Goal: Task Accomplishment & Management: Complete application form

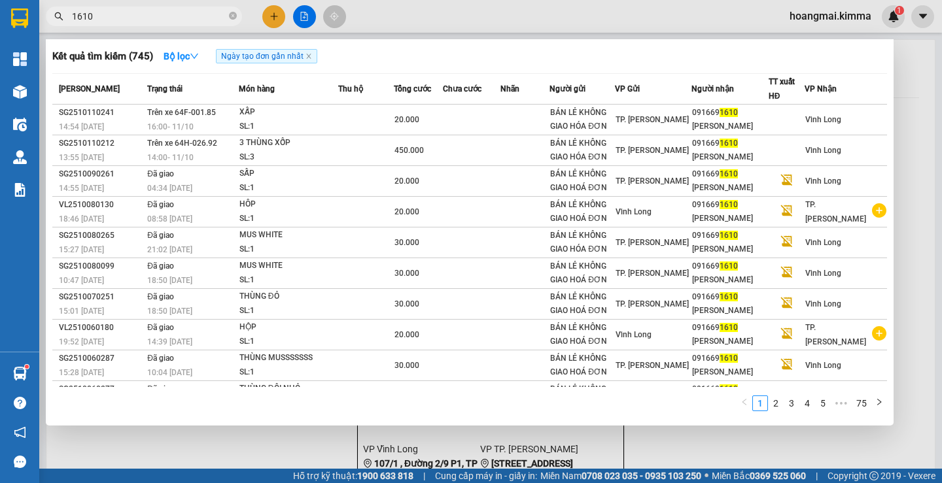
click at [116, 14] on input "1610" at bounding box center [149, 16] width 154 height 14
click at [277, 18] on div at bounding box center [471, 241] width 942 height 483
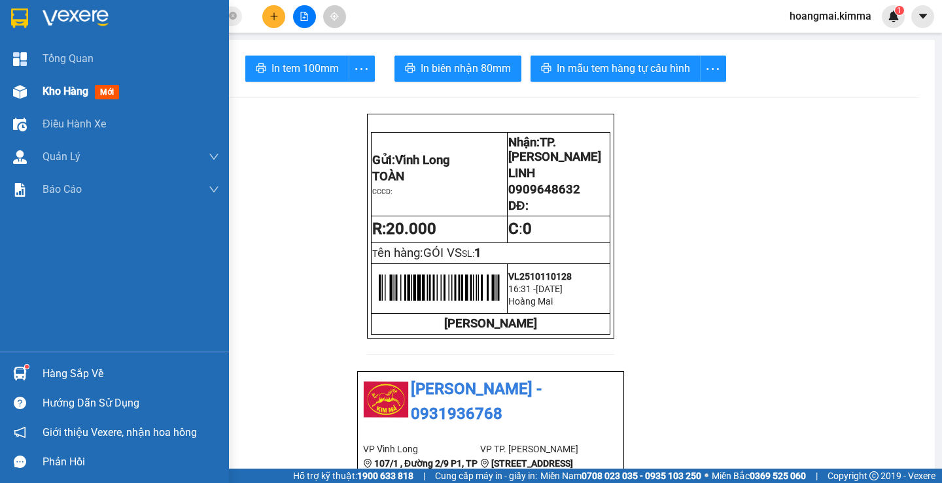
click at [57, 100] on div "Kho hàng mới" at bounding box center [131, 91] width 177 height 33
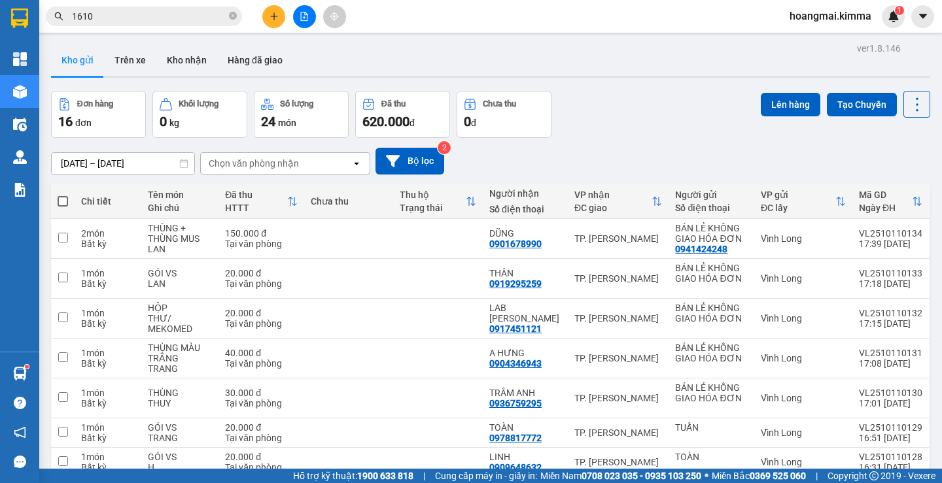
click at [129, 15] on input "1610" at bounding box center [149, 16] width 154 height 14
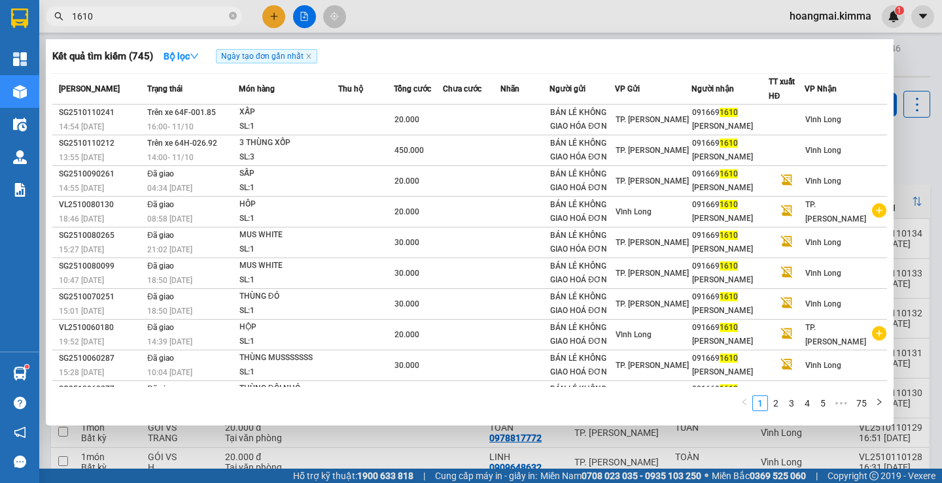
click at [129, 15] on input "1610" at bounding box center [149, 16] width 154 height 14
click at [268, 17] on div at bounding box center [471, 241] width 942 height 483
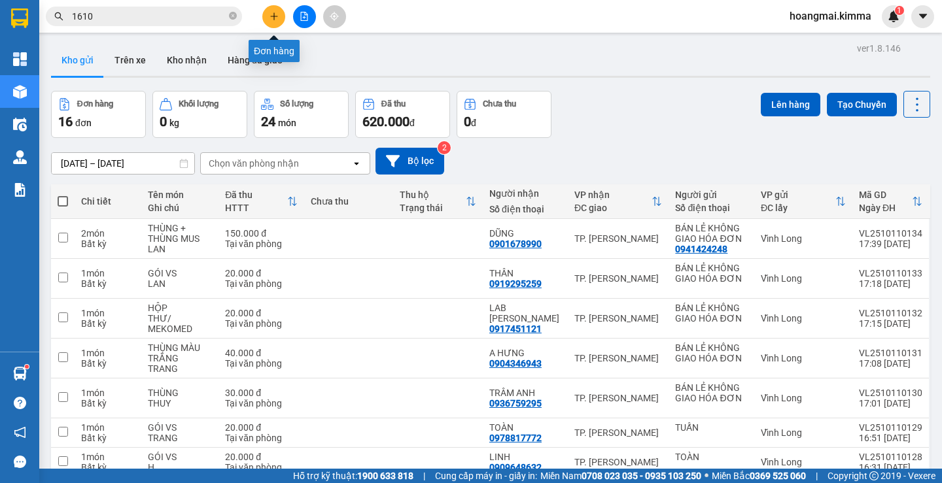
click at [268, 16] on button at bounding box center [273, 16] width 23 height 23
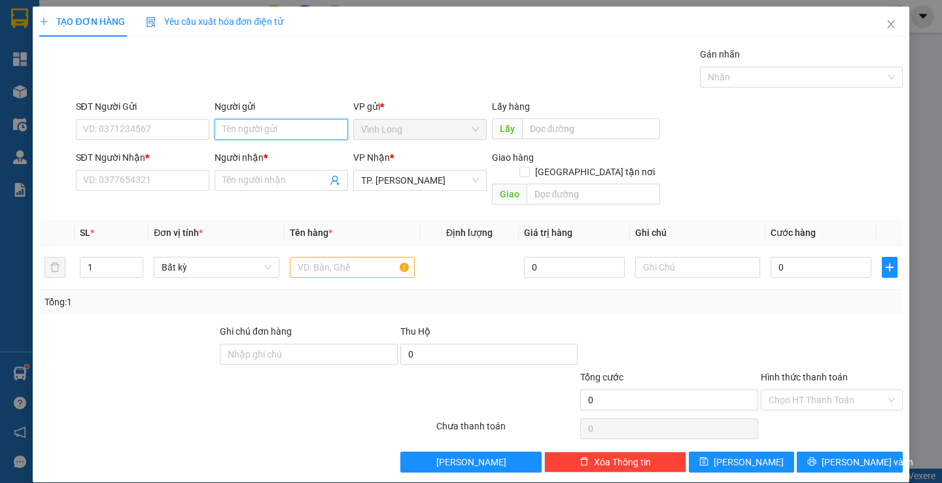
click at [238, 131] on input "Người gửi" at bounding box center [281, 129] width 133 height 21
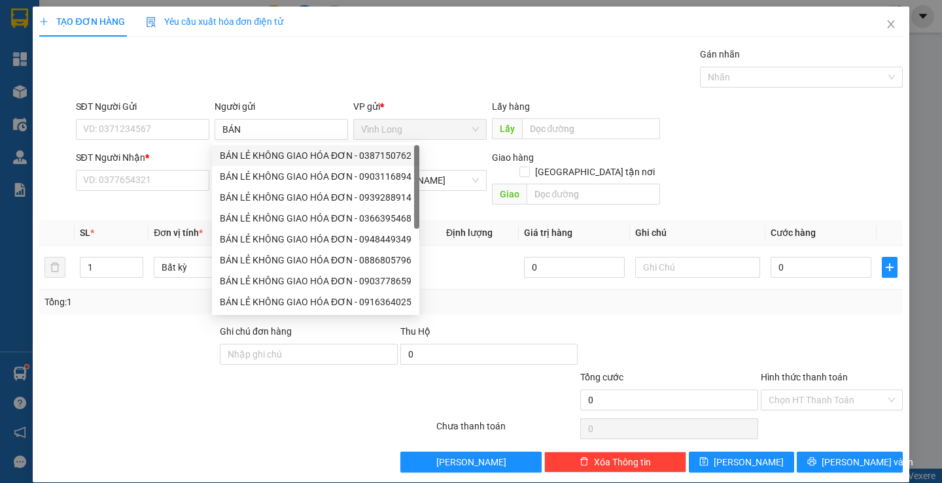
click at [270, 143] on div "8773316 8773260 BÁN LẺ KHÔNG GIAO HÓA ĐƠN - 0387150762 BÁN LẺ KHÔNG GIAO HÓA ĐƠ…" at bounding box center [315, 229] width 207 height 173
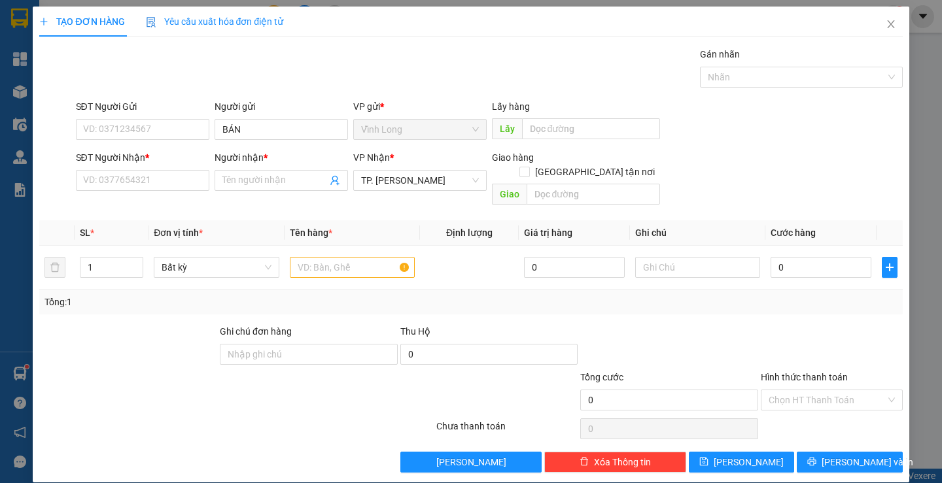
click at [270, 153] on div "Người nhận *" at bounding box center [281, 157] width 133 height 14
click at [270, 173] on input "Người nhận *" at bounding box center [274, 180] width 105 height 14
click at [283, 129] on input "BÁN" at bounding box center [281, 129] width 133 height 21
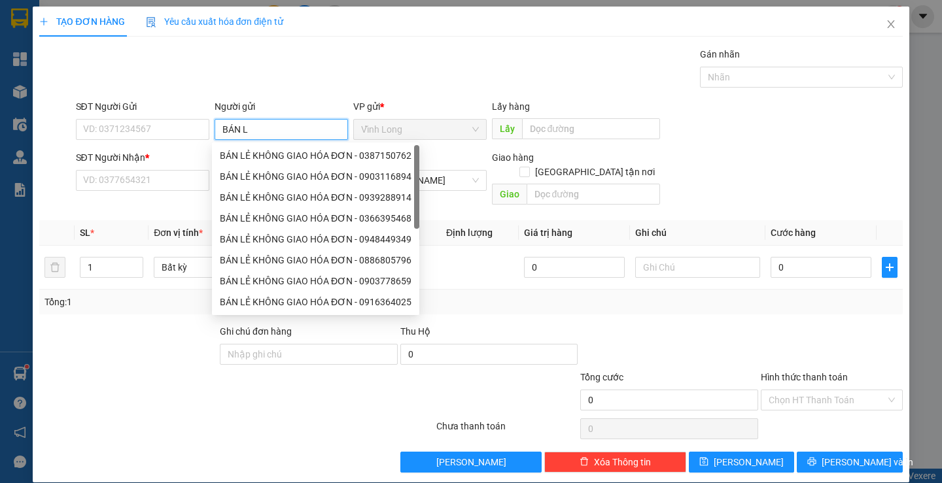
type input "BÁN LẺ"
click at [282, 157] on div "BÁN LẺ KHÔNG GIAO HÓA ĐƠN - 0387150762" at bounding box center [316, 155] width 192 height 14
type input "0387150762"
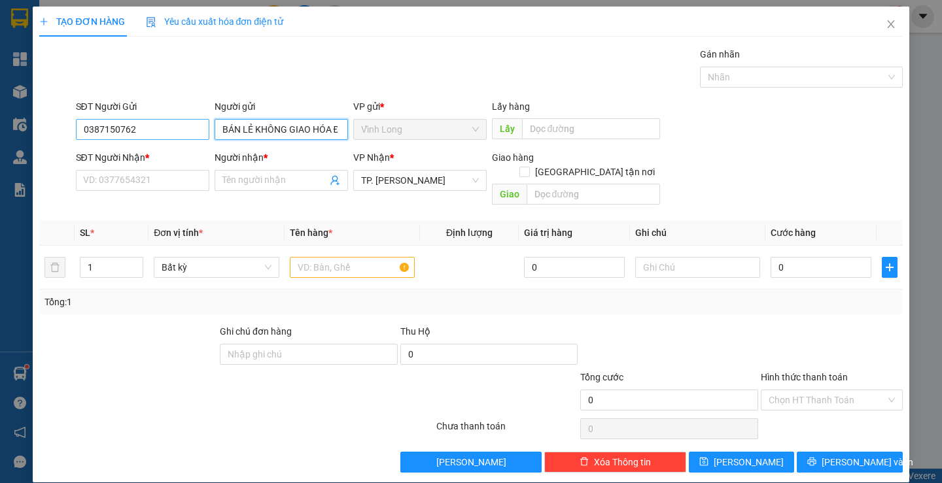
type input "BÁN LẺ KHÔNG GIAO HÓA ĐƠN"
click at [148, 129] on input "0387150762" at bounding box center [142, 129] width 133 height 21
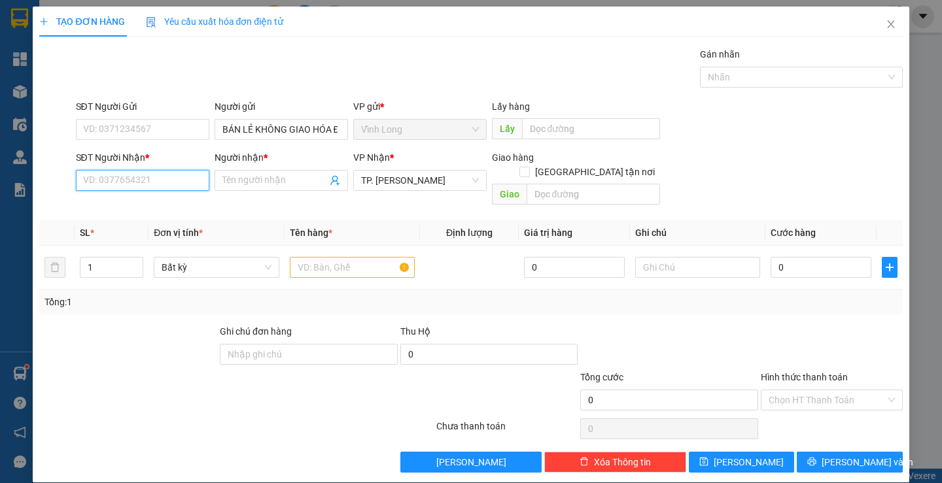
click at [166, 184] on input "SĐT Người Nhận *" at bounding box center [142, 180] width 133 height 21
type input "0907080694"
click at [243, 184] on input "Người nhận *" at bounding box center [274, 180] width 105 height 14
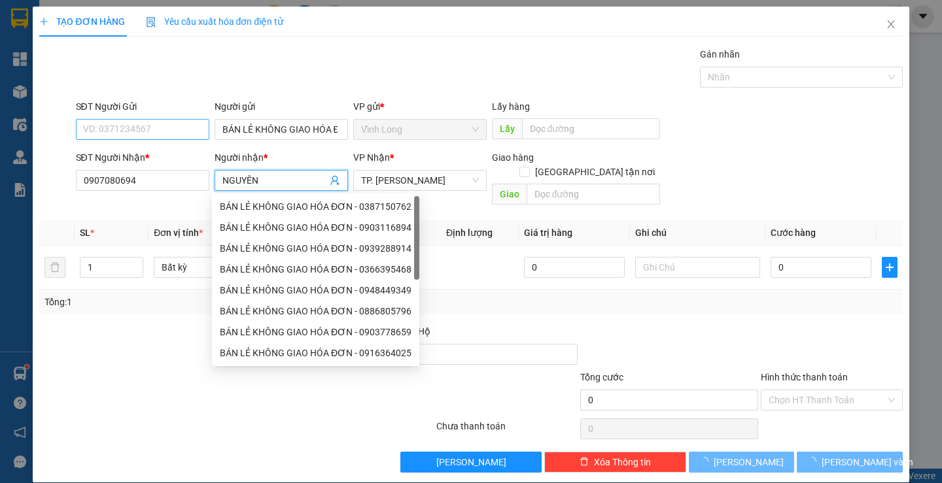
type input "NGUYÊN"
click at [177, 138] on input "SĐT Người Gửi" at bounding box center [142, 129] width 133 height 21
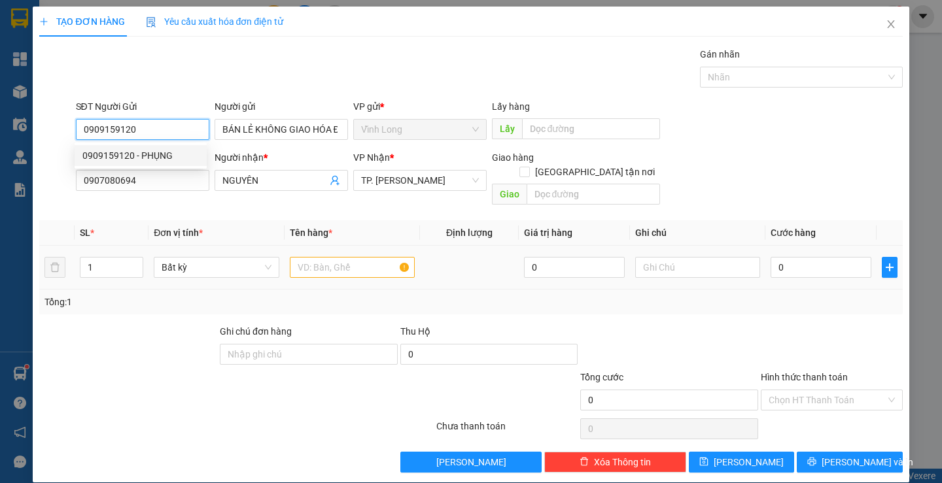
type input "0909159120"
click at [350, 257] on input "text" at bounding box center [352, 267] width 125 height 21
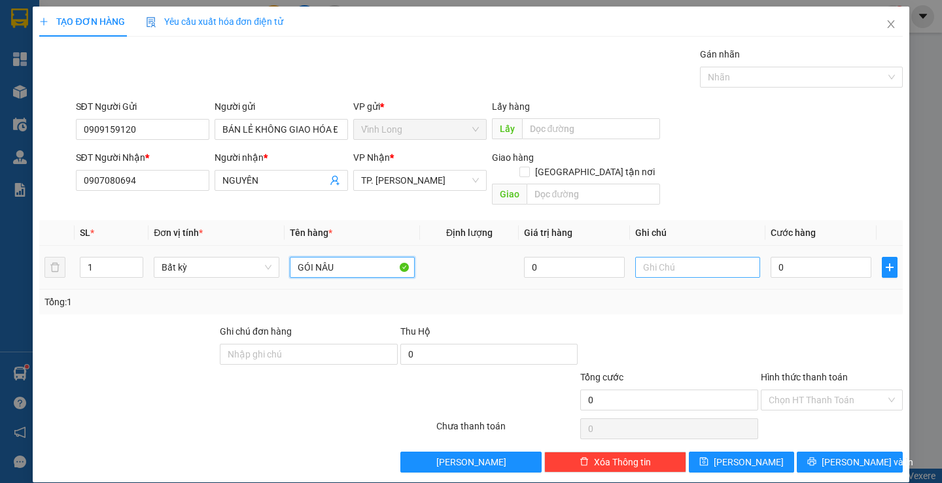
type input "GÓI NÂU"
click at [678, 257] on input "text" at bounding box center [697, 267] width 125 height 21
type input "LAN"
type input "2"
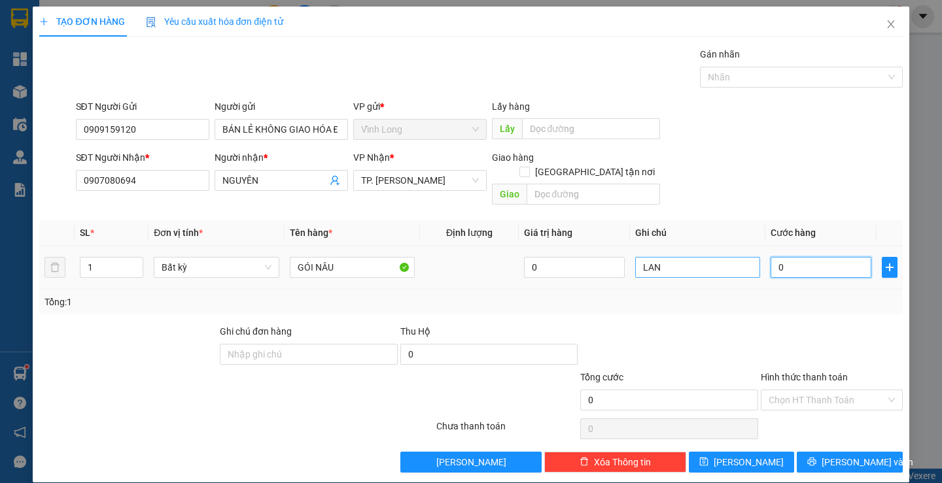
type input "2"
type input "20"
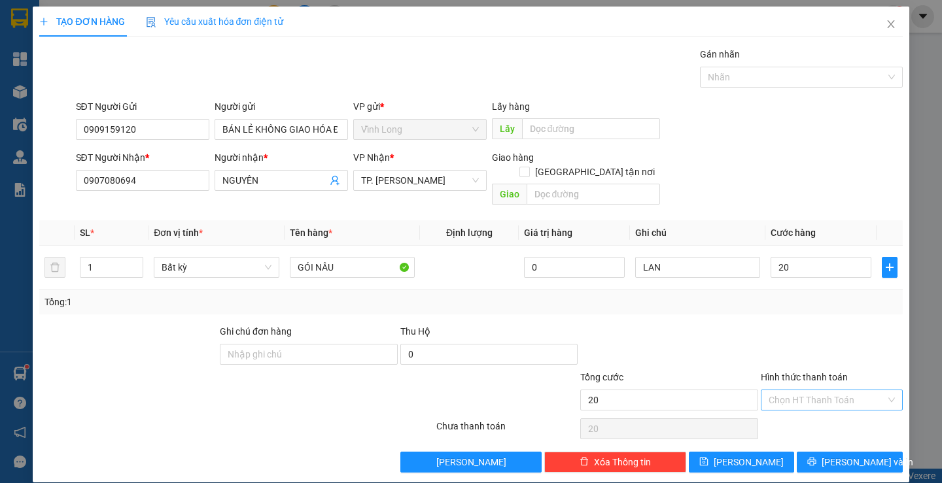
type input "20.000"
click at [816, 391] on input "Hình thức thanh toán" at bounding box center [827, 401] width 117 height 20
click at [820, 414] on div "Tại văn phòng" at bounding box center [823, 412] width 124 height 14
type input "0"
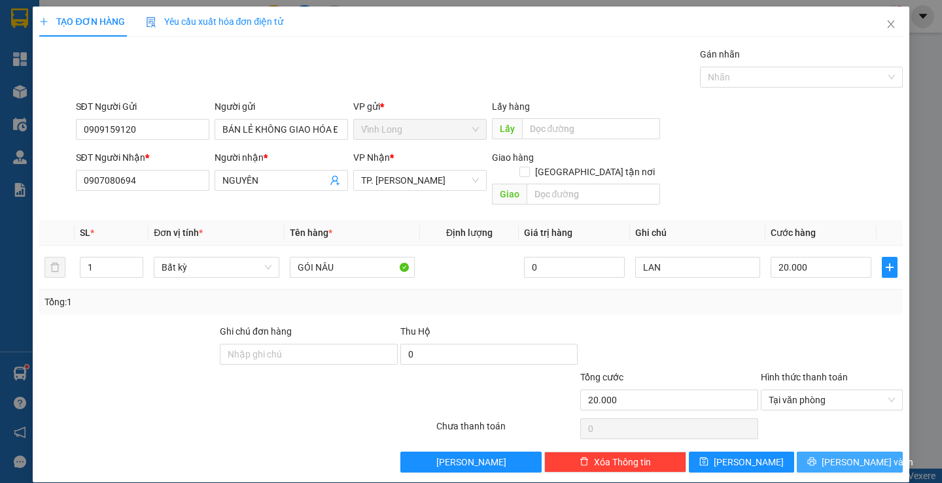
click at [867, 452] on button "[PERSON_NAME] và In" at bounding box center [849, 462] width 105 height 21
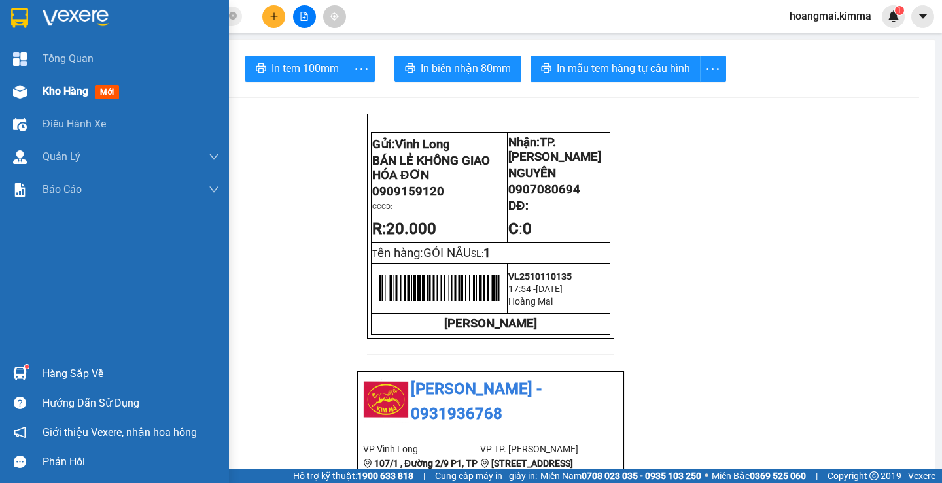
click at [80, 86] on span "Kho hàng" at bounding box center [66, 91] width 46 height 12
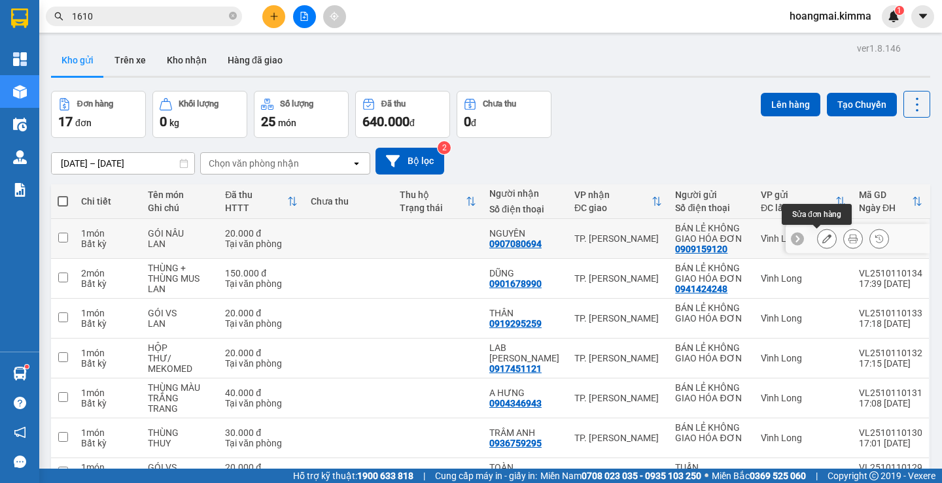
click at [822, 240] on icon at bounding box center [826, 238] width 9 height 9
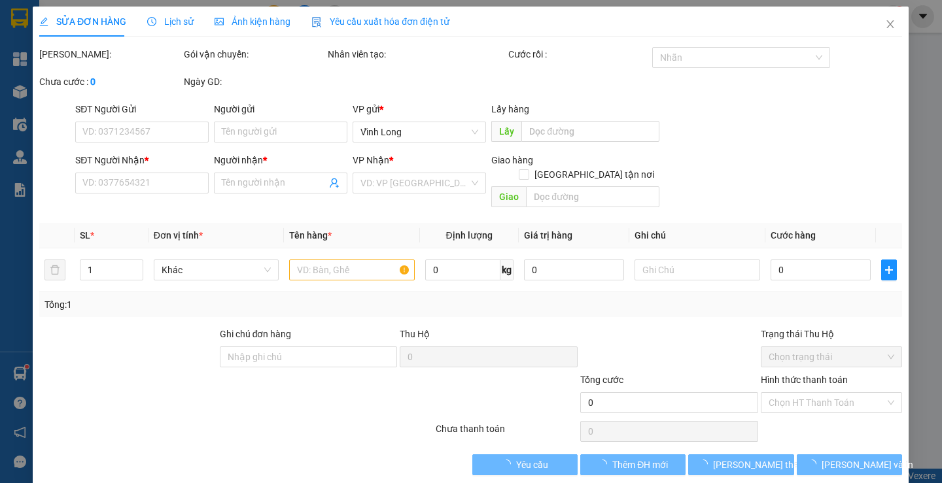
type input "0909159120"
type input "BÁN LẺ KHÔNG GIAO HÓA ĐƠN"
type input "0907080694"
type input "NGUYÊN"
type input "20.000"
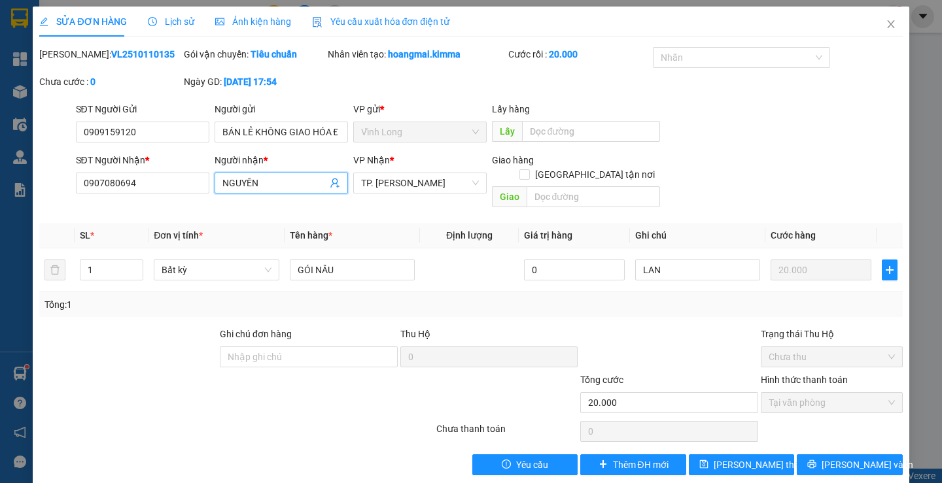
drag, startPoint x: 270, startPoint y: 184, endPoint x: 174, endPoint y: 167, distance: 97.1
click at [174, 167] on div "SĐT Người Nhận * 0907080694 Người nhận * NGUYÊN NGUYÊN VP Nhận * TP. [PERSON_NA…" at bounding box center [489, 183] width 832 height 60
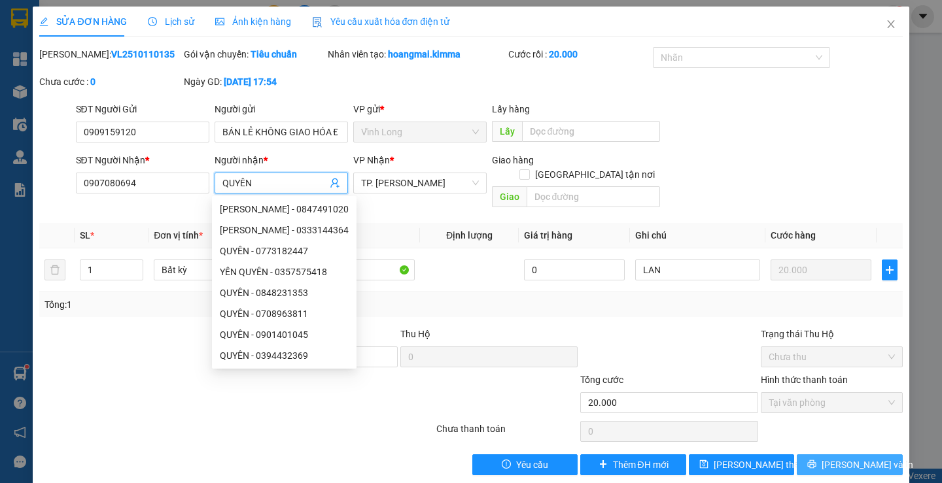
type input "QUYÊN"
click at [823, 455] on button "[PERSON_NAME] và In" at bounding box center [849, 465] width 105 height 21
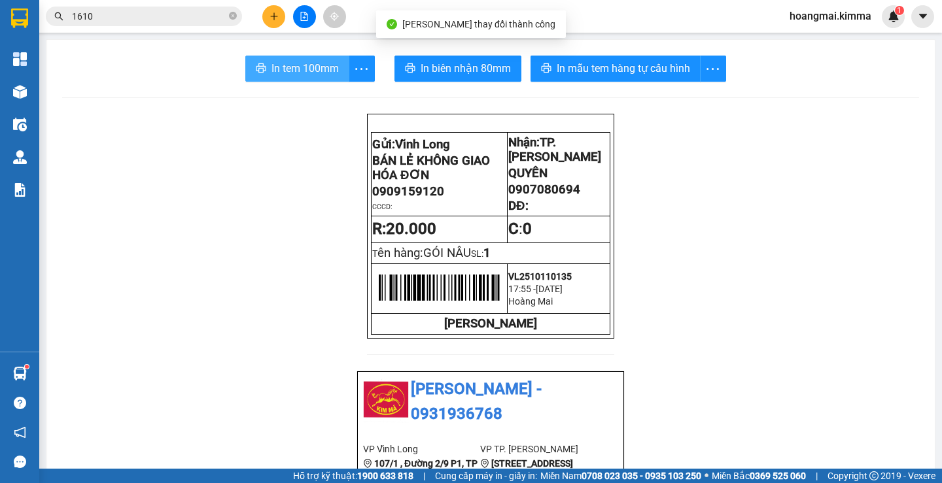
click at [302, 72] on span "In tem 100mm" at bounding box center [304, 68] width 67 height 16
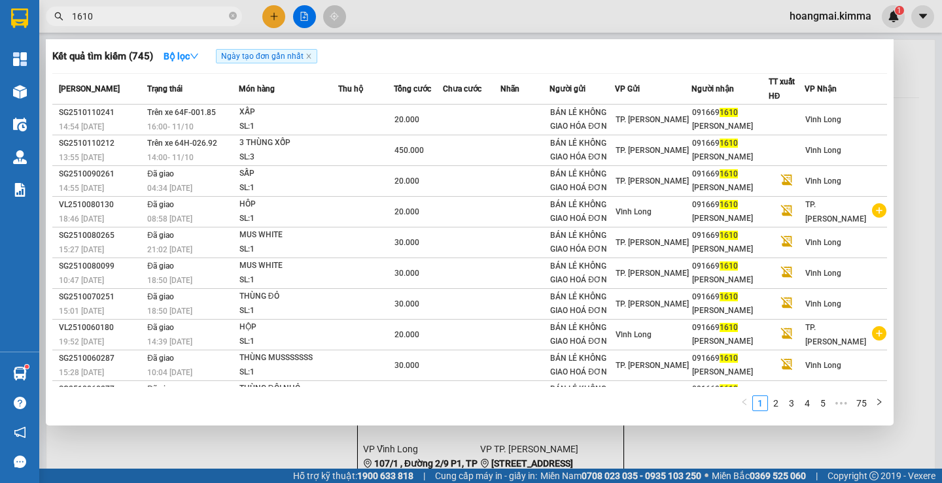
click at [161, 18] on input "1610" at bounding box center [149, 16] width 154 height 14
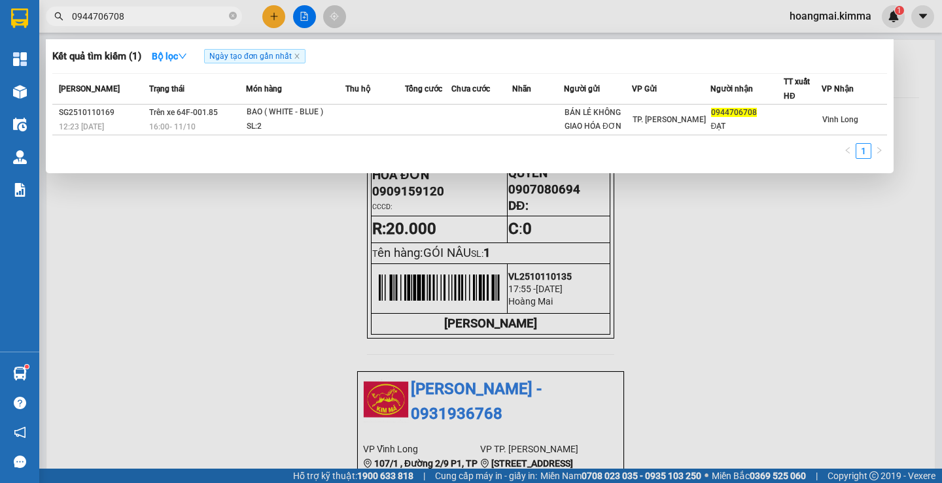
click at [147, 14] on input "0944706708" at bounding box center [149, 16] width 154 height 14
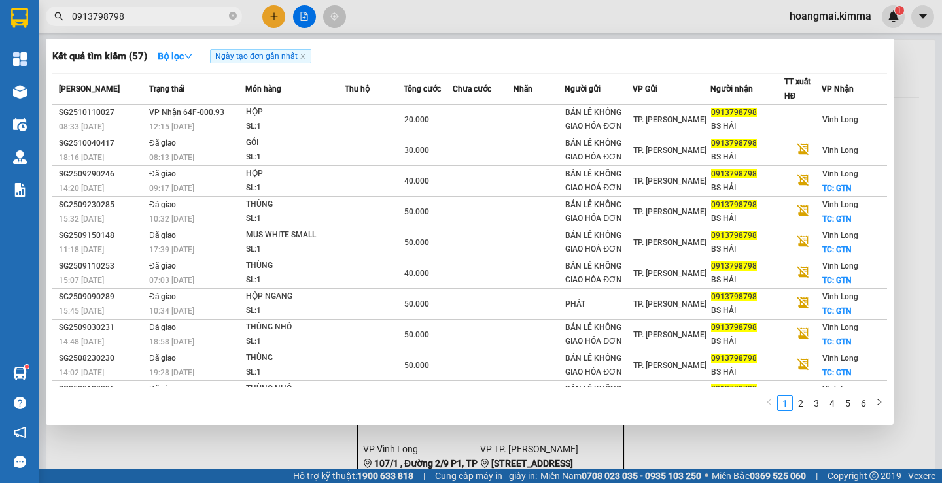
type input "0913798798"
click at [208, 434] on div at bounding box center [471, 241] width 942 height 483
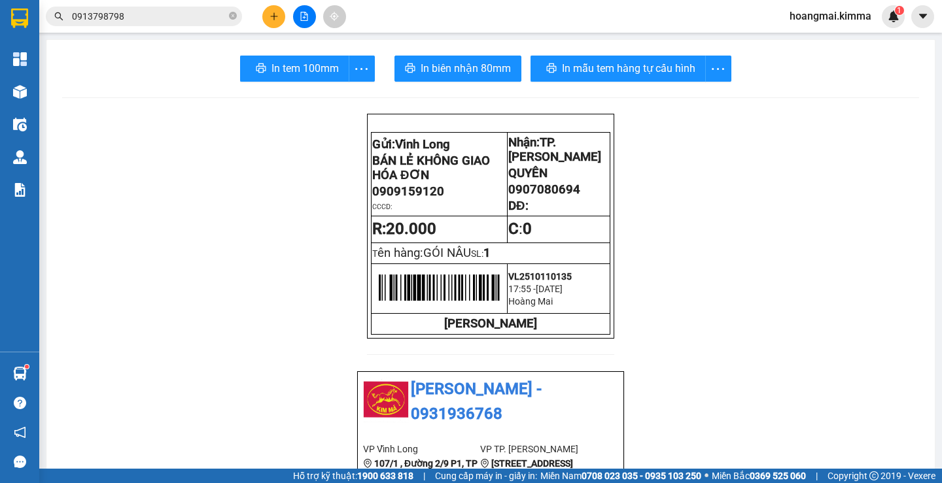
click at [276, 16] on icon "plus" at bounding box center [273, 16] width 7 height 1
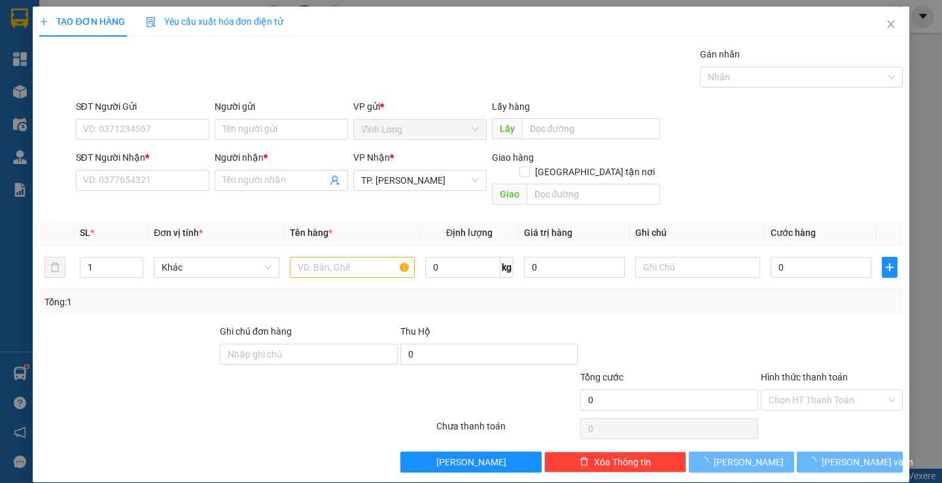
click at [247, 114] on div "Người gửi" at bounding box center [281, 109] width 133 height 20
click at [251, 126] on input "Người gửi" at bounding box center [281, 129] width 133 height 21
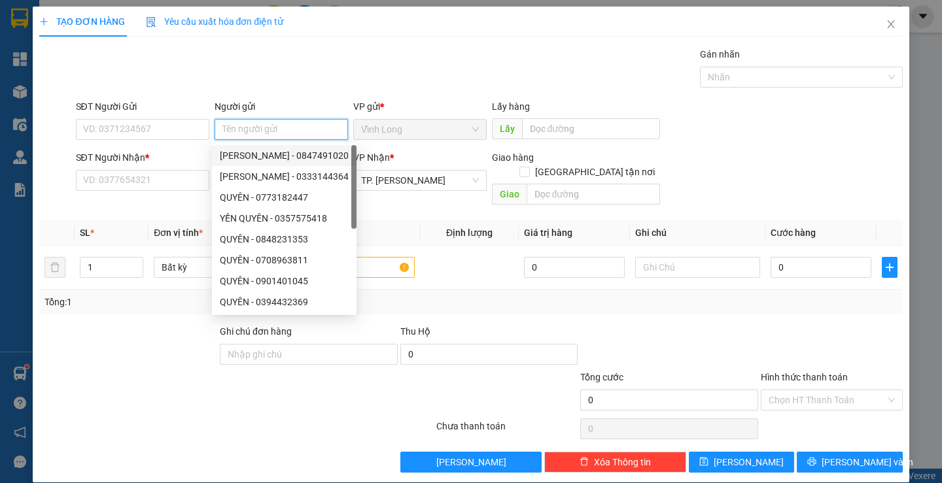
click at [251, 154] on div "[PERSON_NAME] - 0847491020" at bounding box center [284, 155] width 129 height 14
type input "0847491020"
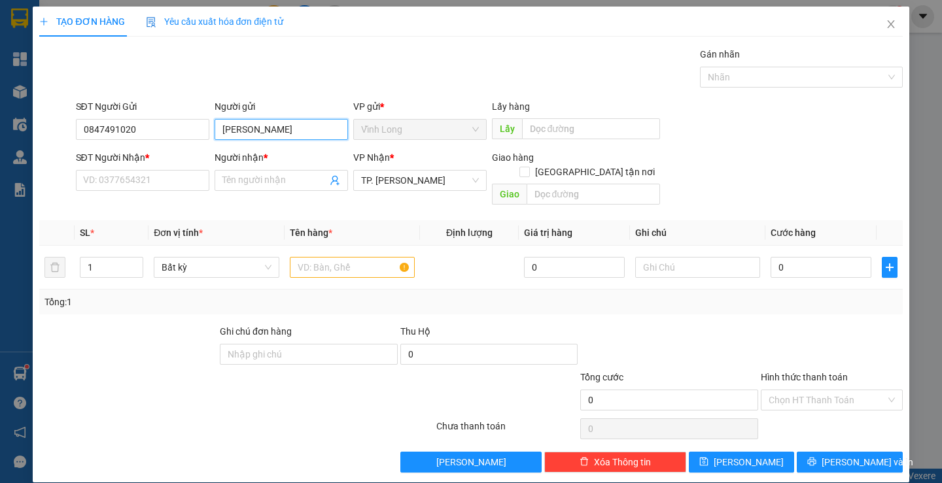
drag, startPoint x: 286, startPoint y: 124, endPoint x: 0, endPoint y: 152, distance: 287.2
click at [0, 152] on div "TẠO ĐƠN HÀNG Yêu cầu xuất hóa đơn điện tử Transit Pickup Surcharge Ids Transit …" at bounding box center [471, 241] width 942 height 483
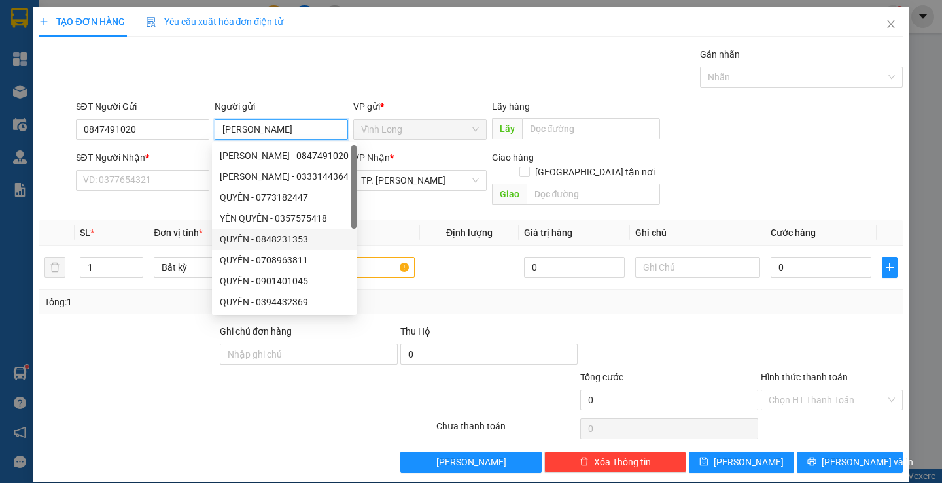
type input "N"
type input "BÁN"
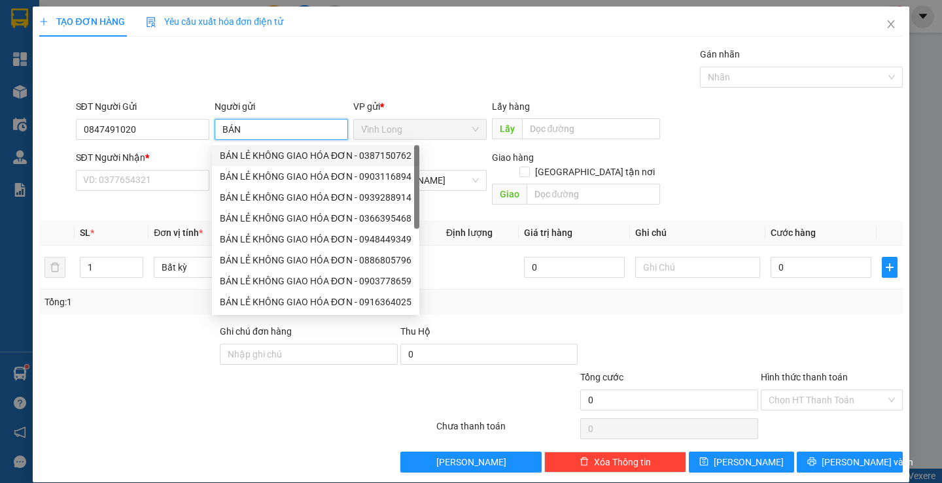
click at [350, 159] on div "BÁN LẺ KHÔNG GIAO HÓA ĐƠN - 0387150762" at bounding box center [316, 155] width 192 height 14
type input "0387150762"
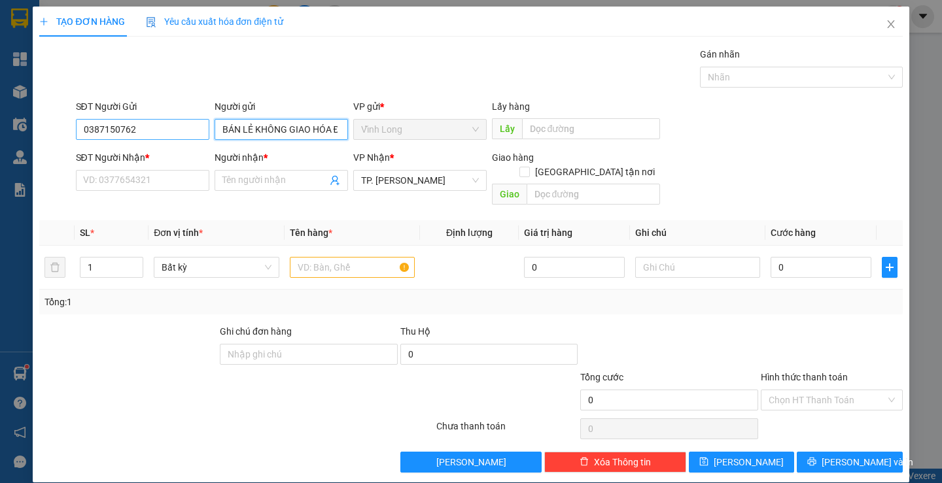
type input "BÁN LẺ KHÔNG GIAO HÓA ĐƠN"
click at [143, 133] on input "0387150762" at bounding box center [142, 129] width 133 height 21
click at [339, 257] on input "text" at bounding box center [352, 267] width 125 height 21
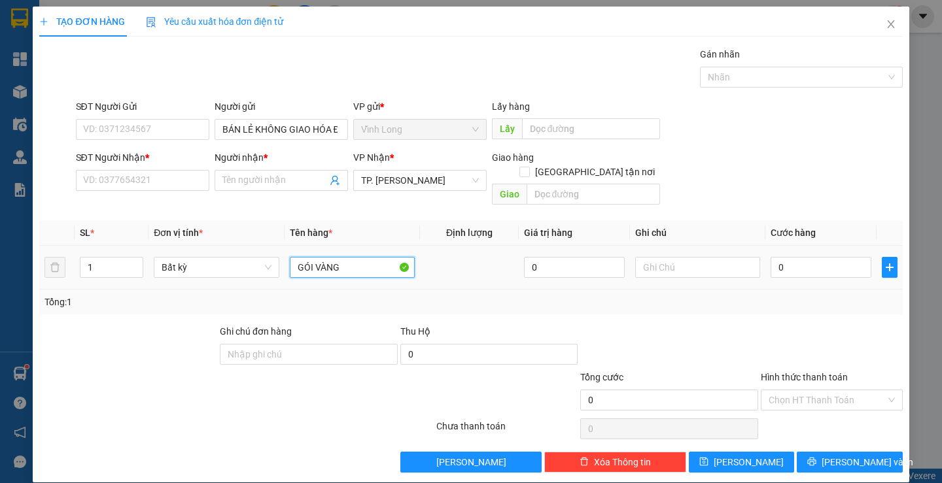
type input "GÓI VÀNG"
type input "LAN"
type input "2"
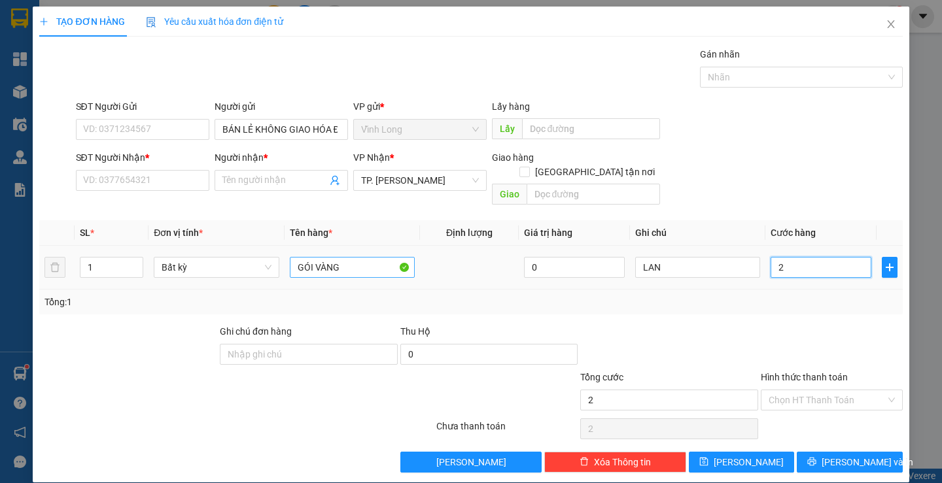
type input "20"
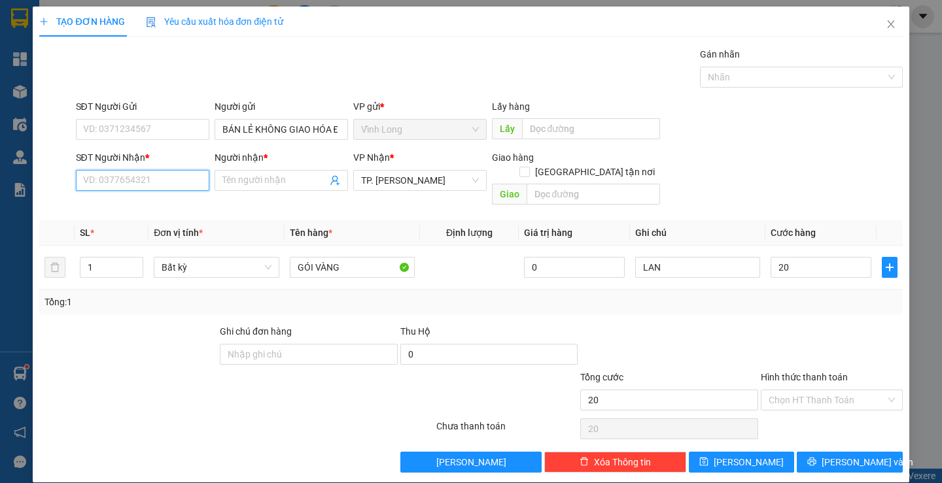
type input "20.000"
click at [173, 179] on input "SĐT Người Nhận *" at bounding box center [142, 180] width 133 height 21
type input "0939383751"
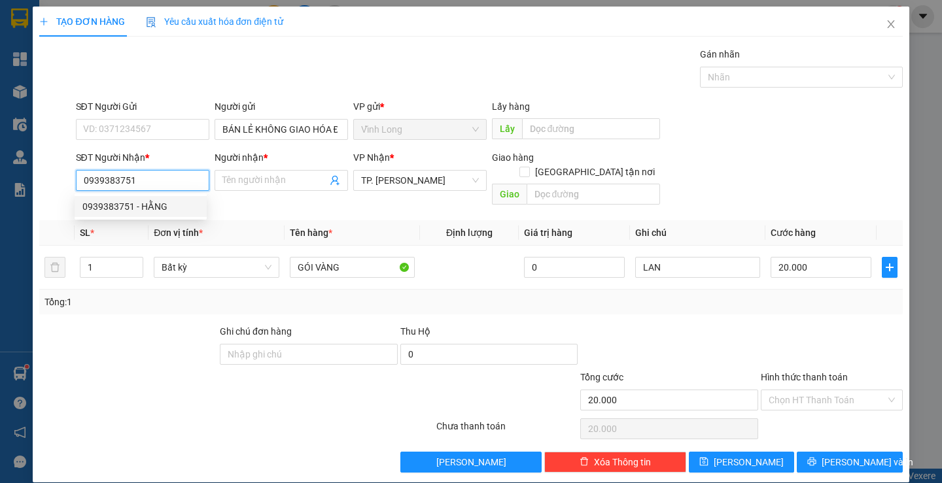
type input "HẰNG"
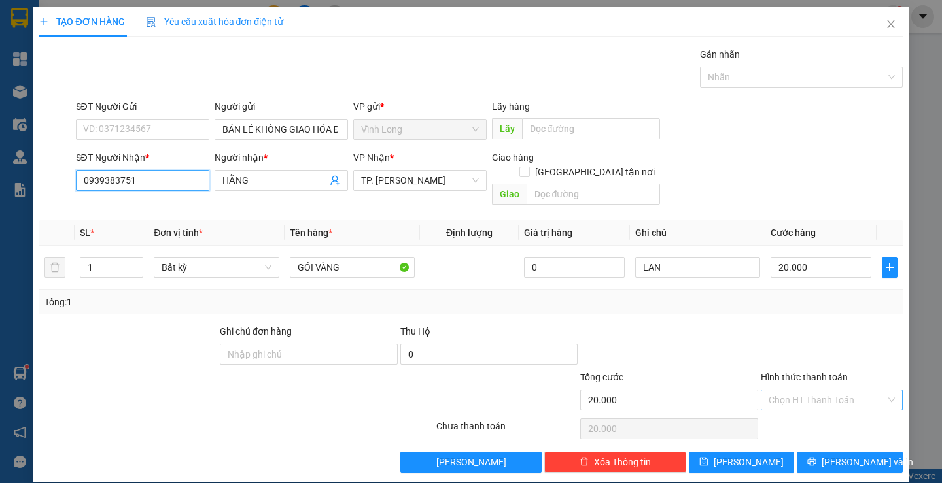
type input "0939383751"
click at [804, 391] on input "Hình thức thanh toán" at bounding box center [827, 401] width 117 height 20
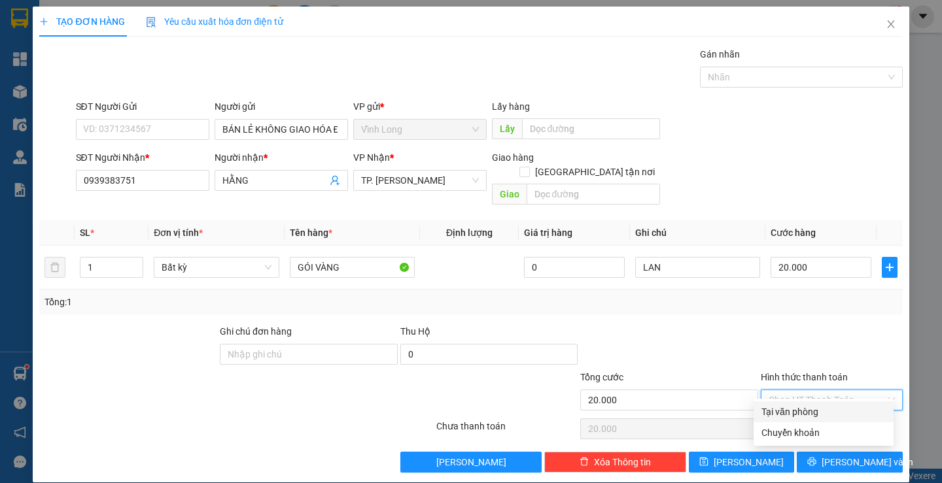
click at [794, 404] on div "Tại văn phòng" at bounding box center [824, 412] width 140 height 21
type input "0"
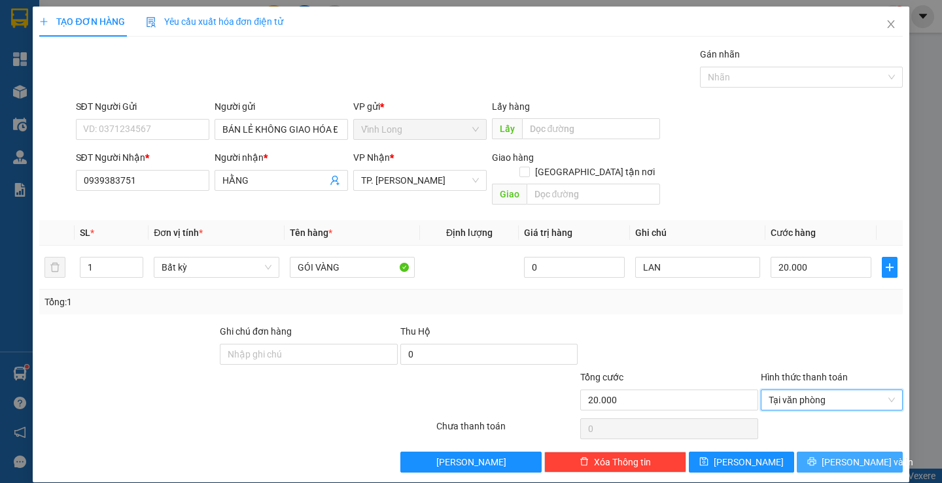
click at [853, 455] on span "[PERSON_NAME] và In" at bounding box center [868, 462] width 92 height 14
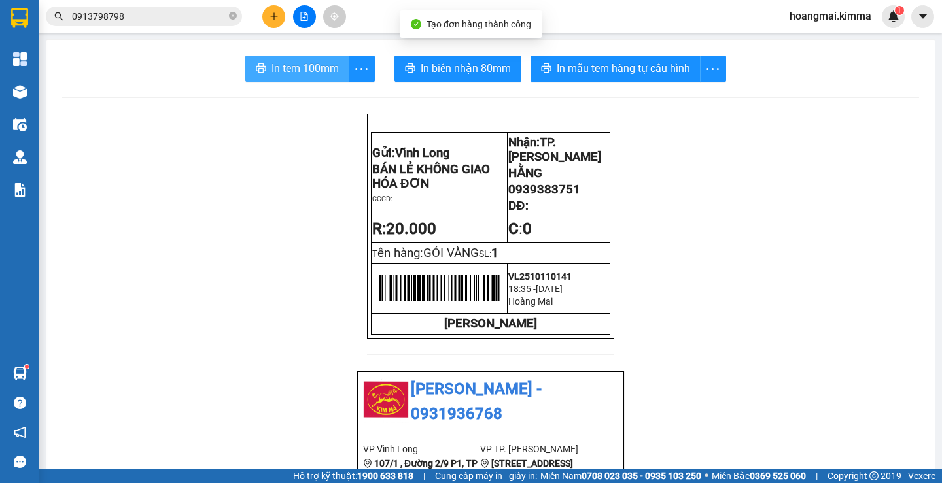
click at [302, 77] on span "In tem 100mm" at bounding box center [304, 68] width 67 height 16
